Goal: Task Accomplishment & Management: Use online tool/utility

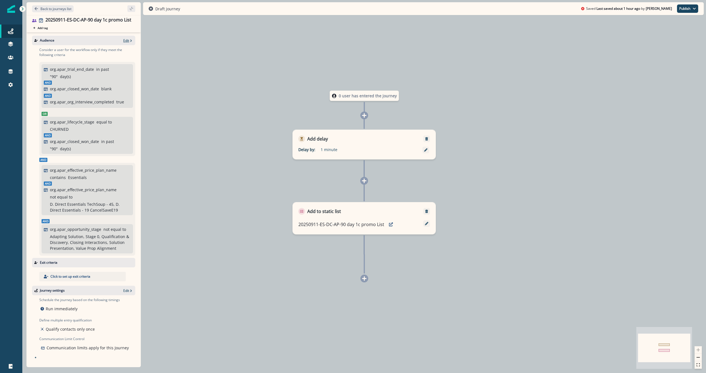
click at [130, 39] on icon "button" at bounding box center [131, 41] width 4 height 4
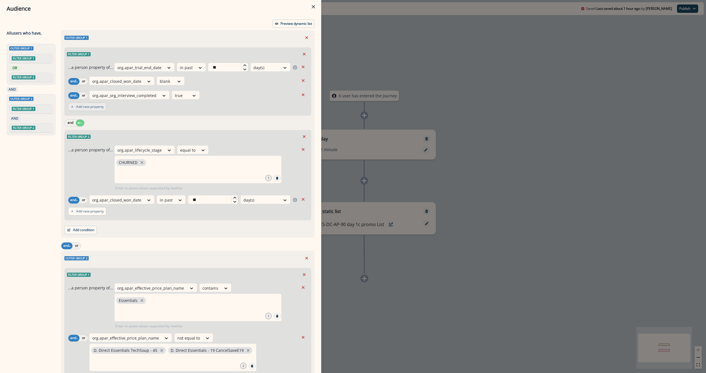
click at [88, 108] on p "Add new property" at bounding box center [90, 107] width 28 height 4
drag, startPoint x: 101, startPoint y: 110, endPoint x: 102, endPoint y: 106, distance: 4.0
click at [101, 110] on div at bounding box center [98, 109] width 12 height 7
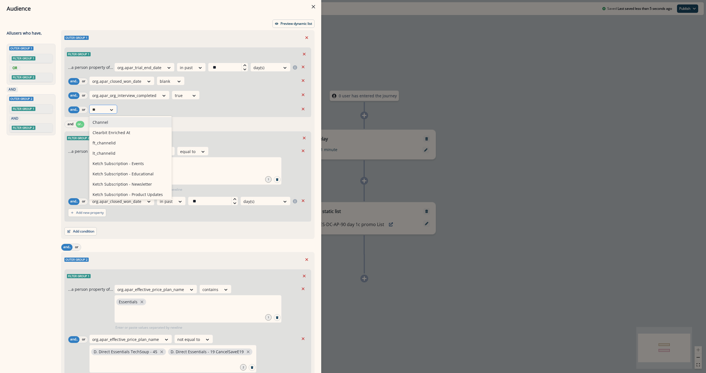
type input "*"
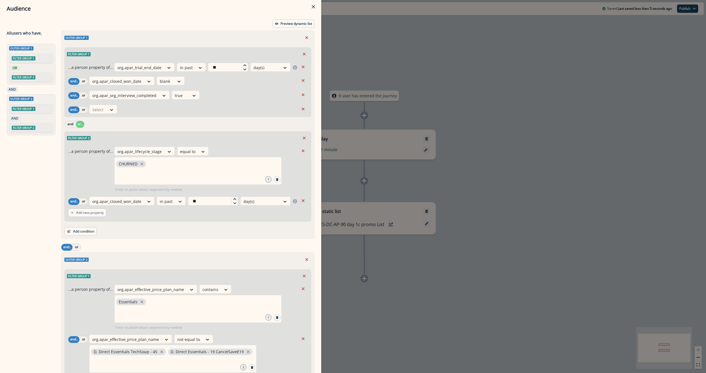
click at [466, 33] on div "Audience Preview dynamic list All user s who have, Outer group 1 Filter group 1…" at bounding box center [353, 186] width 706 height 373
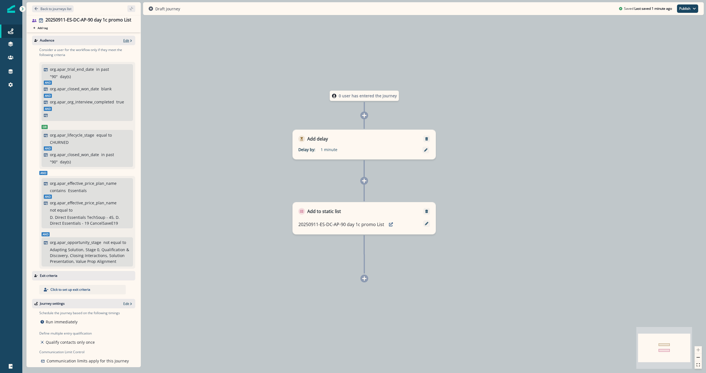
click at [123, 42] on p "Edit" at bounding box center [126, 40] width 6 height 5
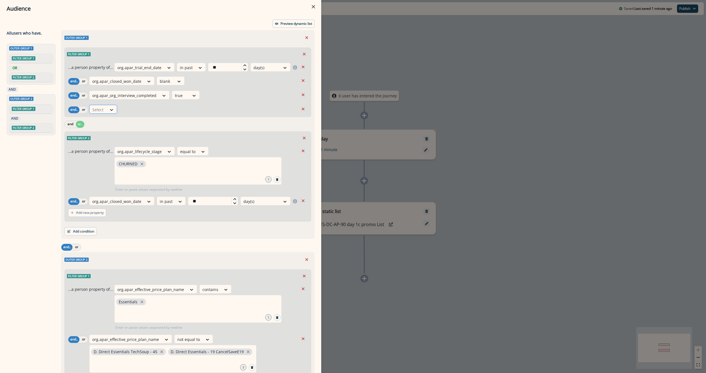
click at [106, 108] on div "Select" at bounding box center [97, 109] width 17 height 9
type input "*******"
click at [122, 163] on div "org.apar_channel_and_tier" at bounding box center [117, 163] width 56 height 10
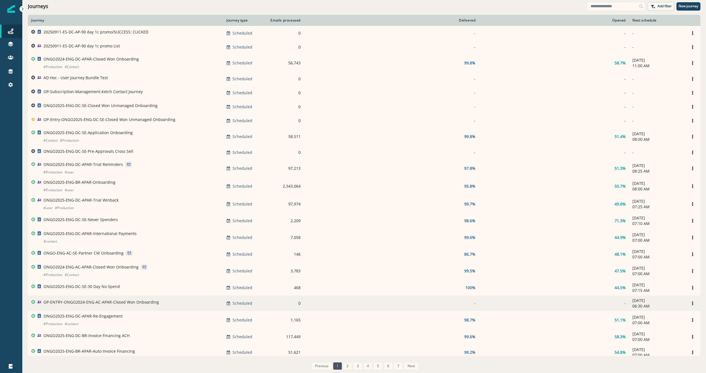
scroll to position [69, 0]
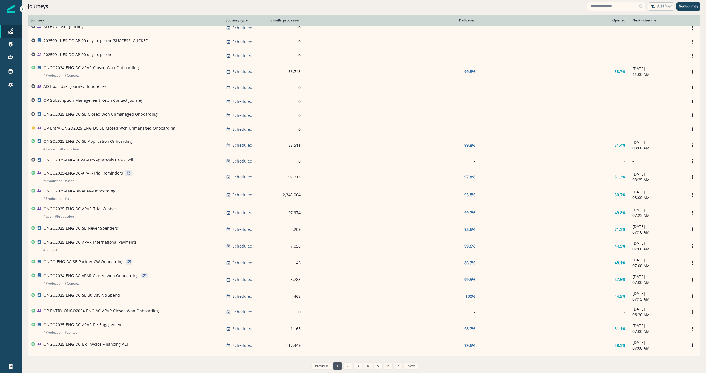
click at [597, 4] on input at bounding box center [616, 6] width 59 height 9
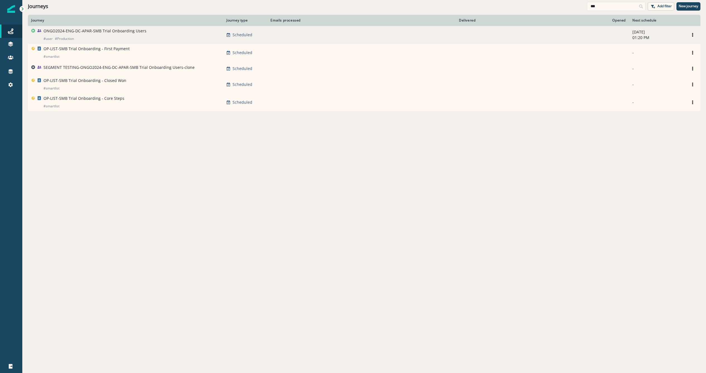
type input "***"
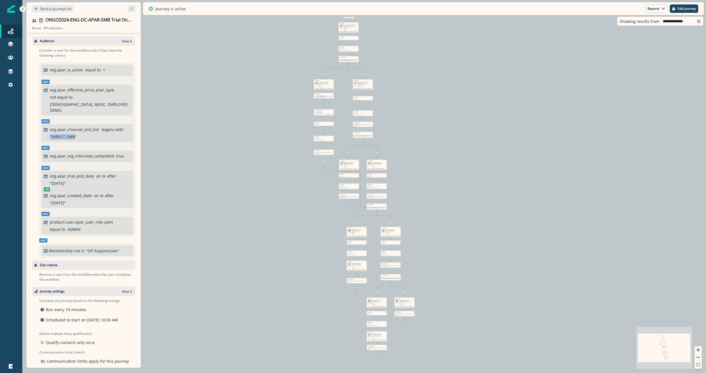
drag, startPoint x: 74, startPoint y: 131, endPoint x: 47, endPoint y: 131, distance: 26.8
click at [47, 131] on div "org.apar_channel_and_tier begins with " DIRECT_SMB "" at bounding box center [87, 133] width 87 height 13
click at [48, 131] on div "org.apar_channel_and_tier begins with " DIRECT_SMB "" at bounding box center [87, 133] width 87 height 13
click at [53, 134] on p "" DIRECT_SMB "" at bounding box center [63, 137] width 27 height 6
drag, startPoint x: 52, startPoint y: 130, endPoint x: 76, endPoint y: 130, distance: 23.7
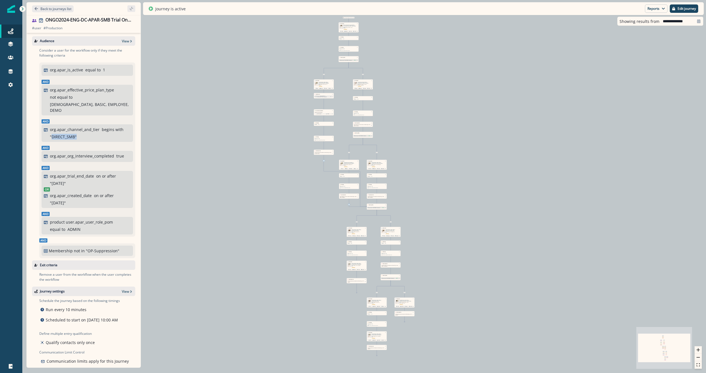
click at [76, 134] on p "" DIRECT_SMB "" at bounding box center [63, 137] width 27 height 6
